Goal: Book appointment/travel/reservation

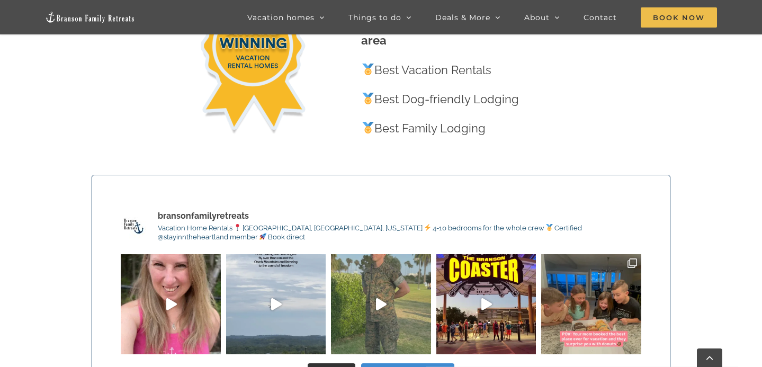
scroll to position [3043, 0]
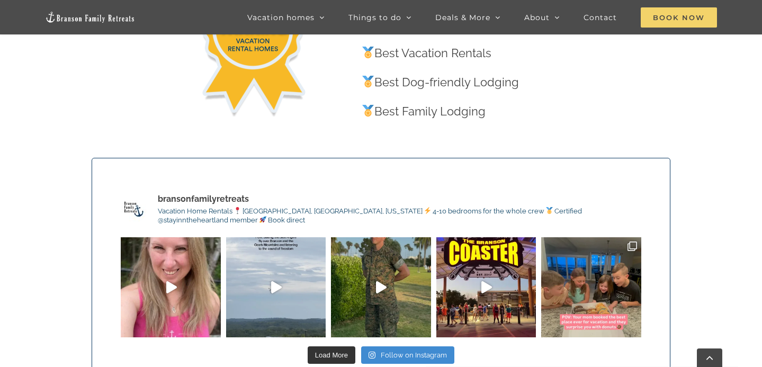
click at [697, 21] on span "Book Now" at bounding box center [678, 17] width 76 height 20
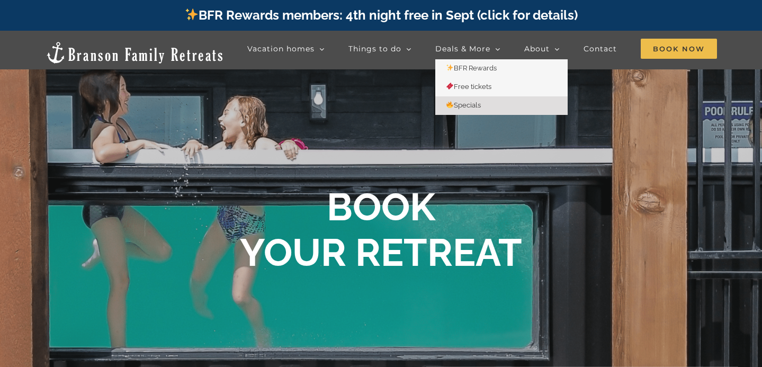
click at [471, 107] on span "Specials" at bounding box center [463, 105] width 35 height 8
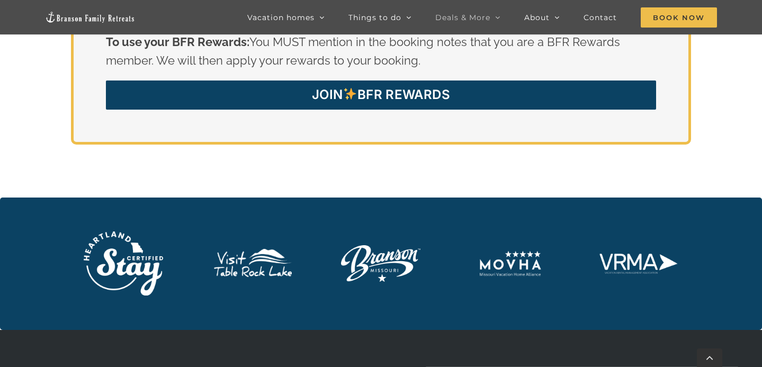
scroll to position [2162, 0]
